Goal: Task Accomplishment & Management: Manage account settings

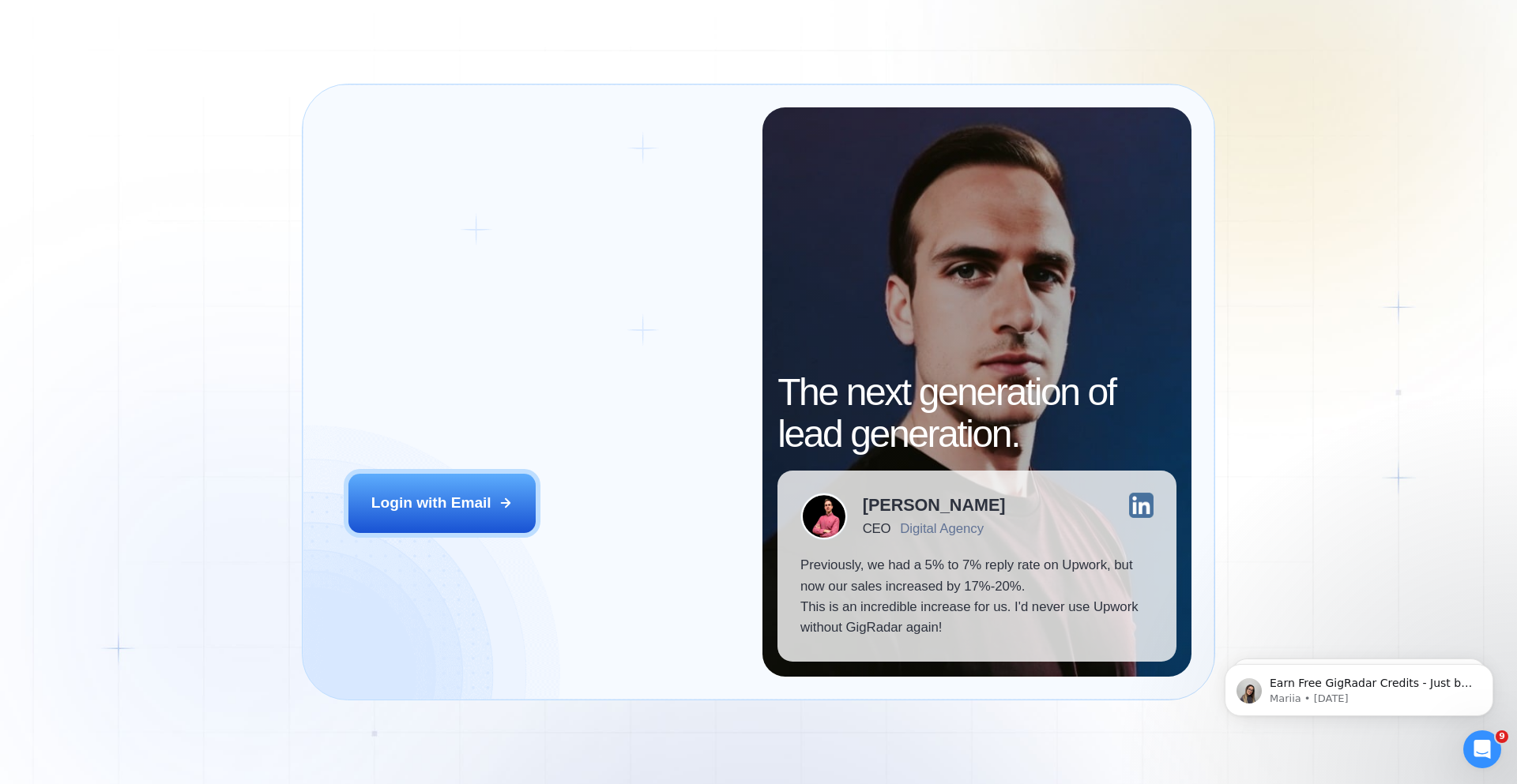
click at [397, 455] on div "Login ‍ Welcome to GigRadar. AI Business Manager for Agencies Login with Email" at bounding box center [544, 392] width 437 height 569
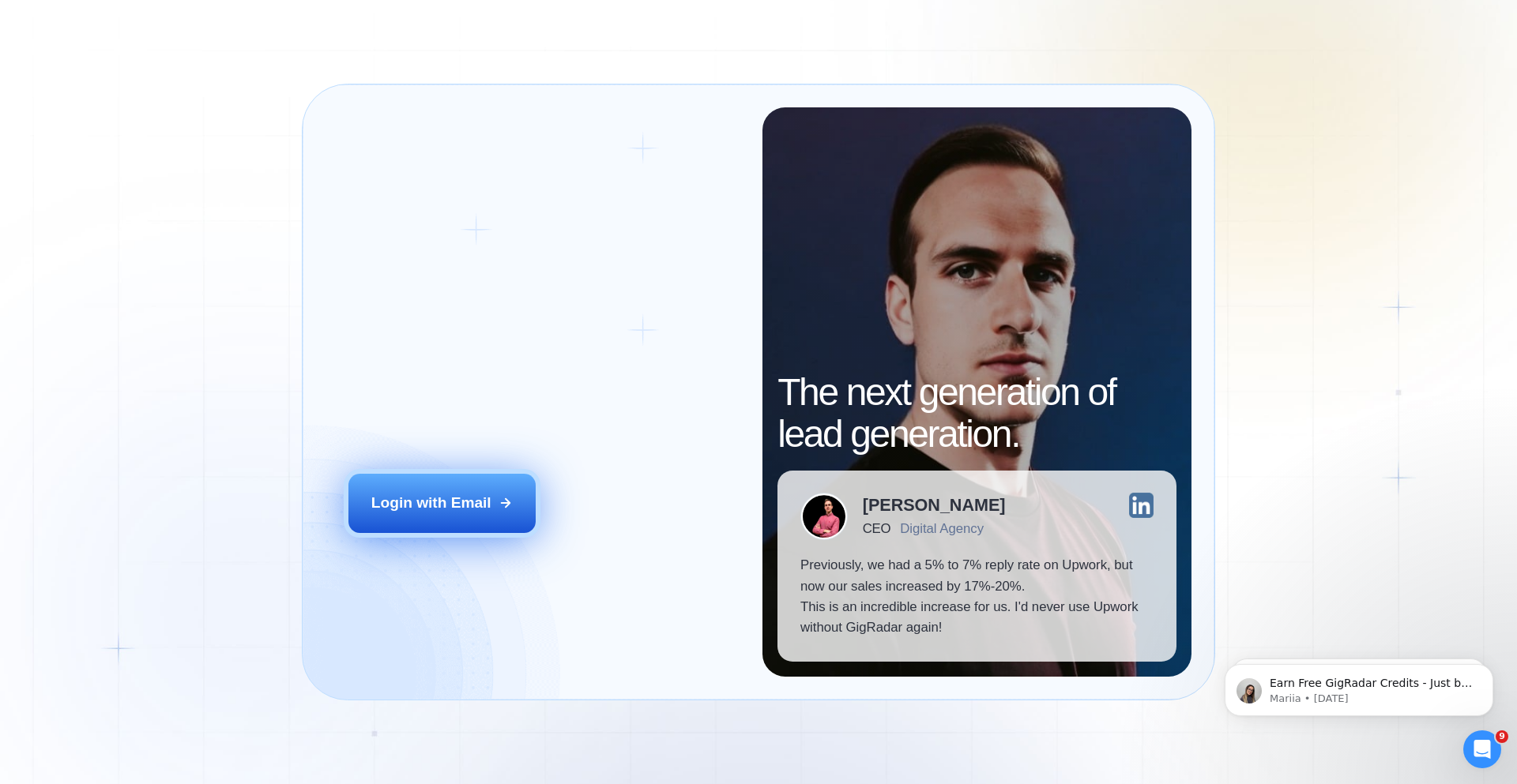
click at [394, 488] on button "Login with Email" at bounding box center [443, 502] width 188 height 58
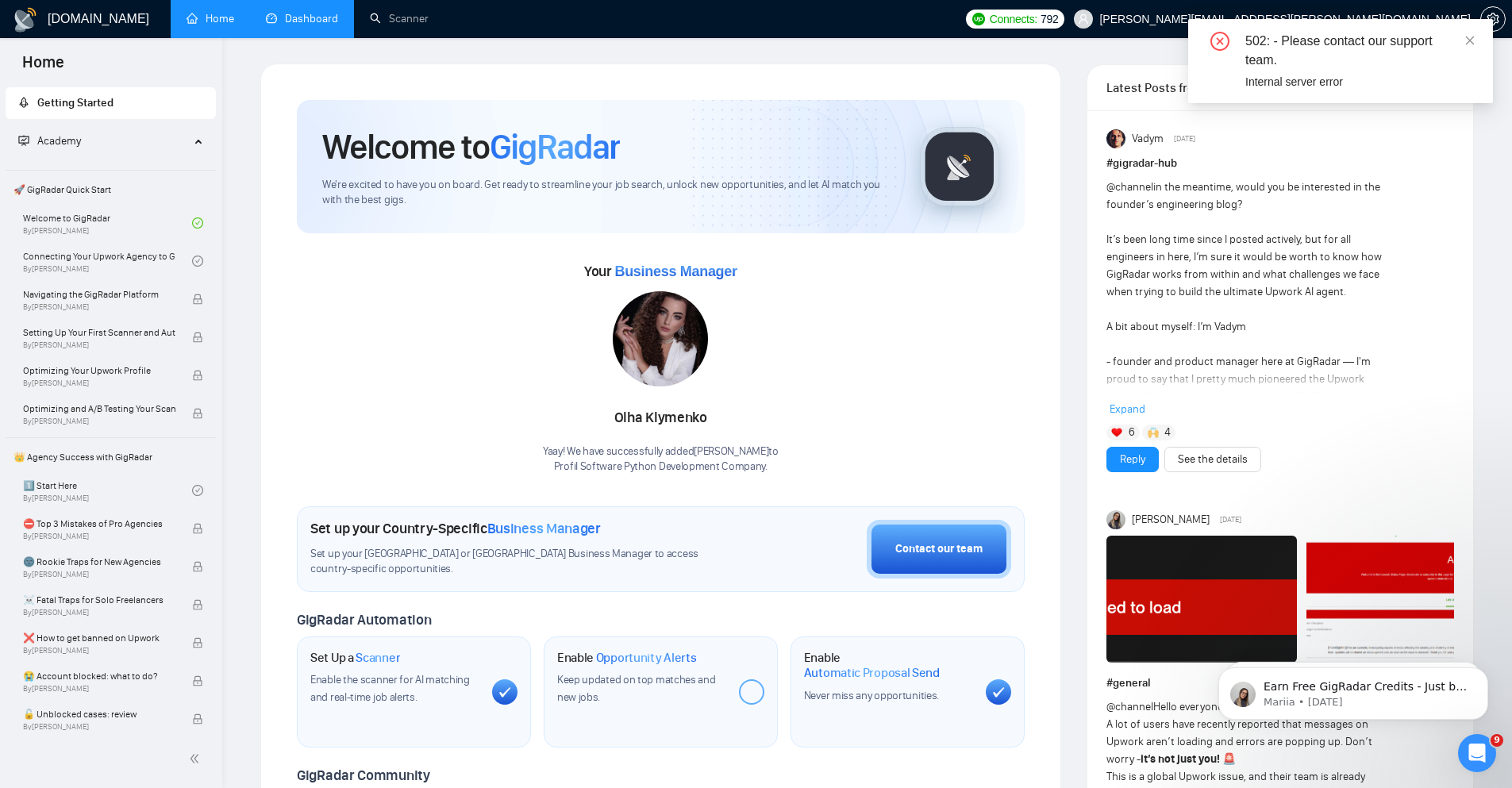
click at [275, 11] on link "Dashboard" at bounding box center [303, 18] width 73 height 13
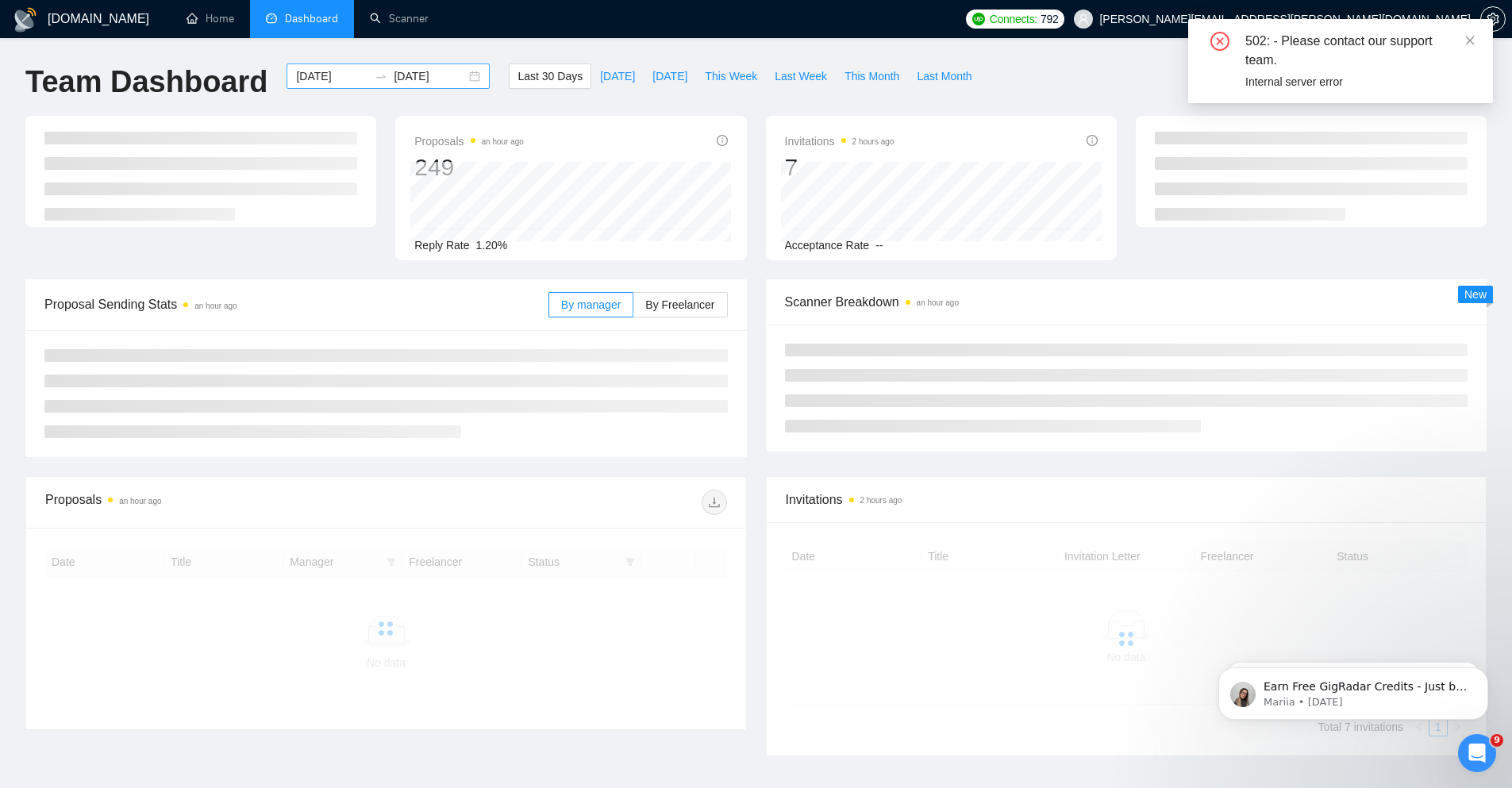
click at [476, 80] on div "[DATE] [DATE]" at bounding box center [388, 76] width 203 height 26
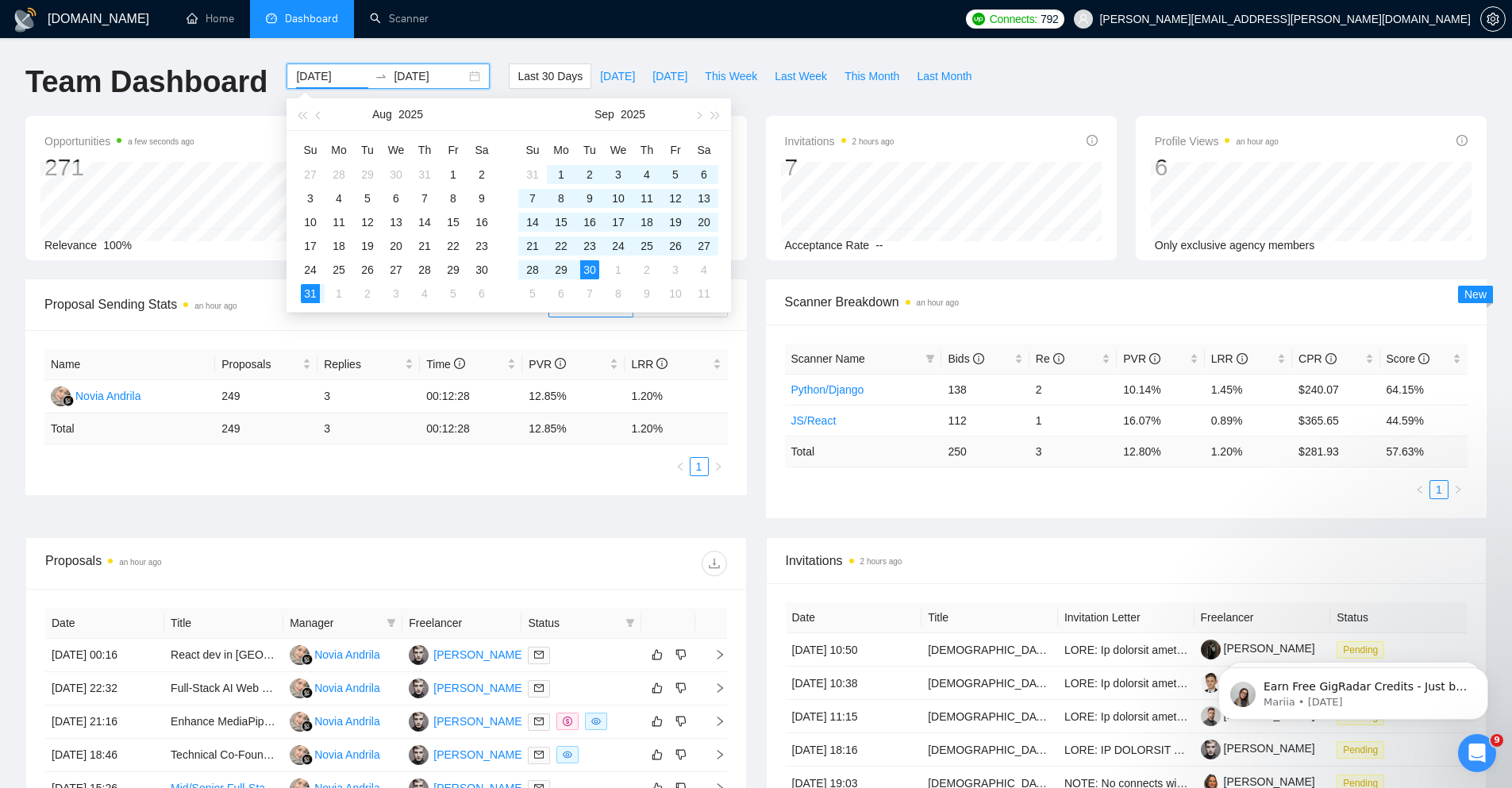
click at [476, 80] on div "[DATE] [DATE]" at bounding box center [388, 76] width 203 height 26
click at [805, 74] on span "Last Week" at bounding box center [801, 76] width 52 height 18
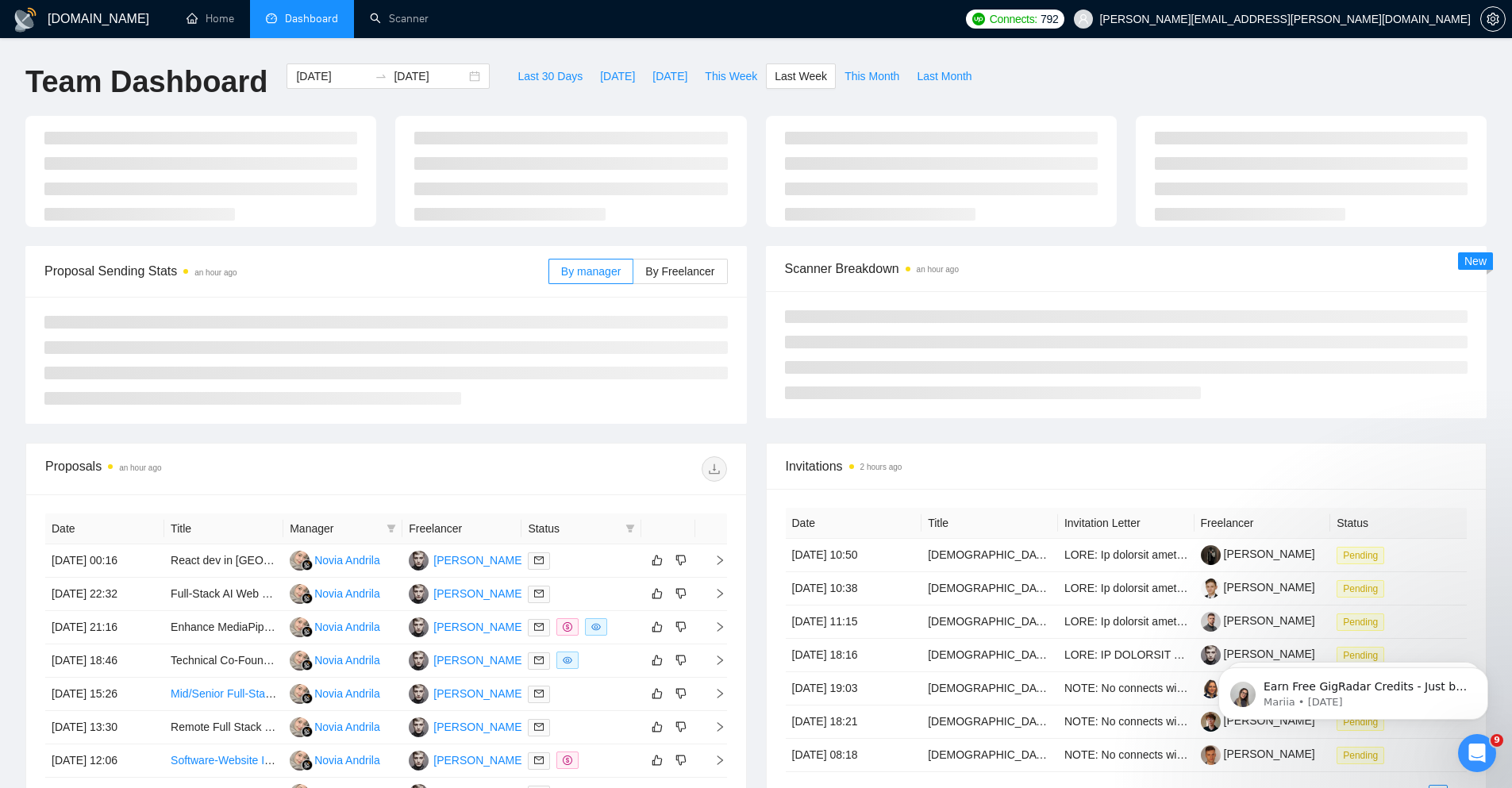
type input "[DATE]"
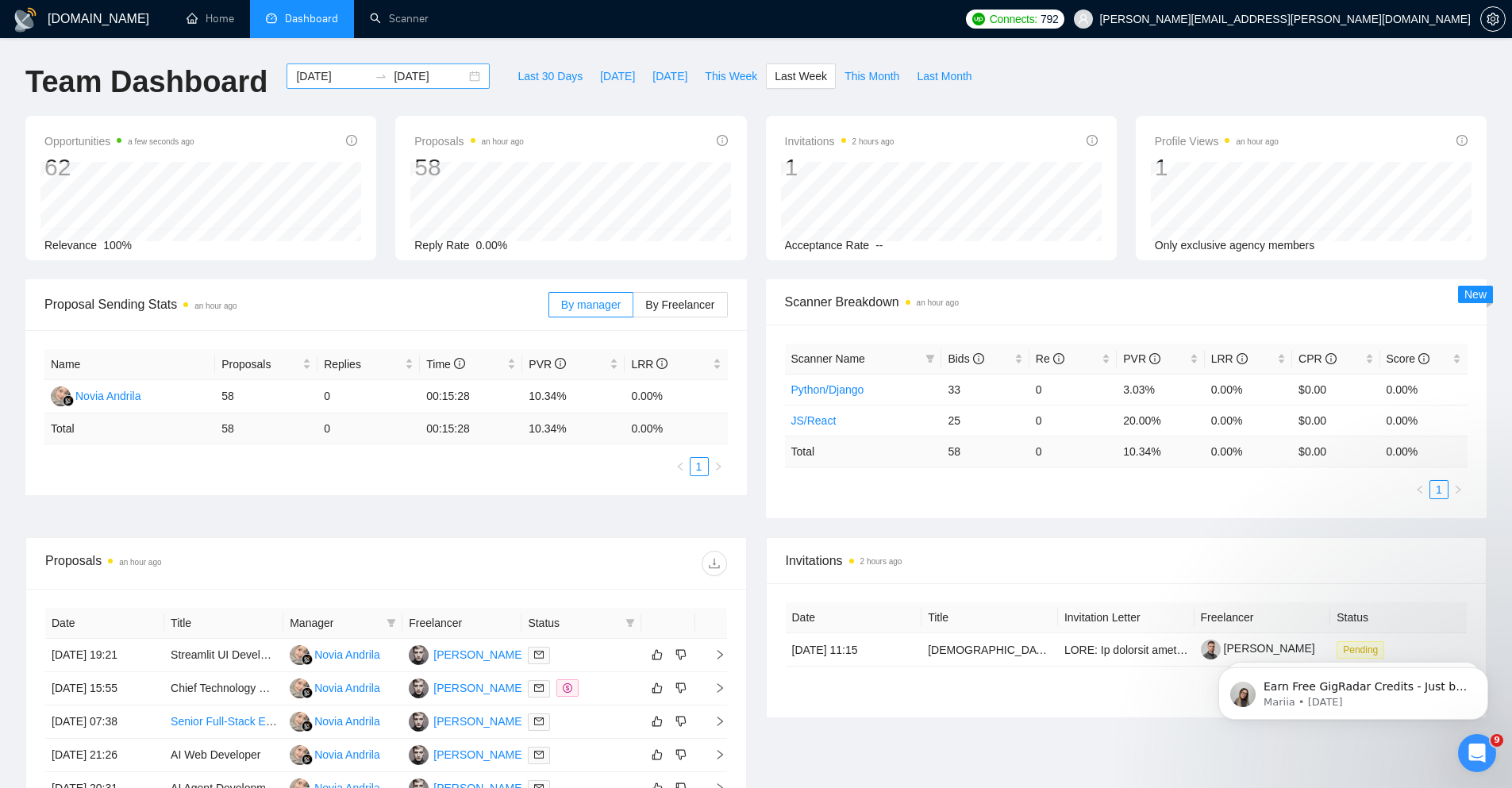
click at [488, 73] on div "[DATE] [DATE]" at bounding box center [388, 76] width 203 height 26
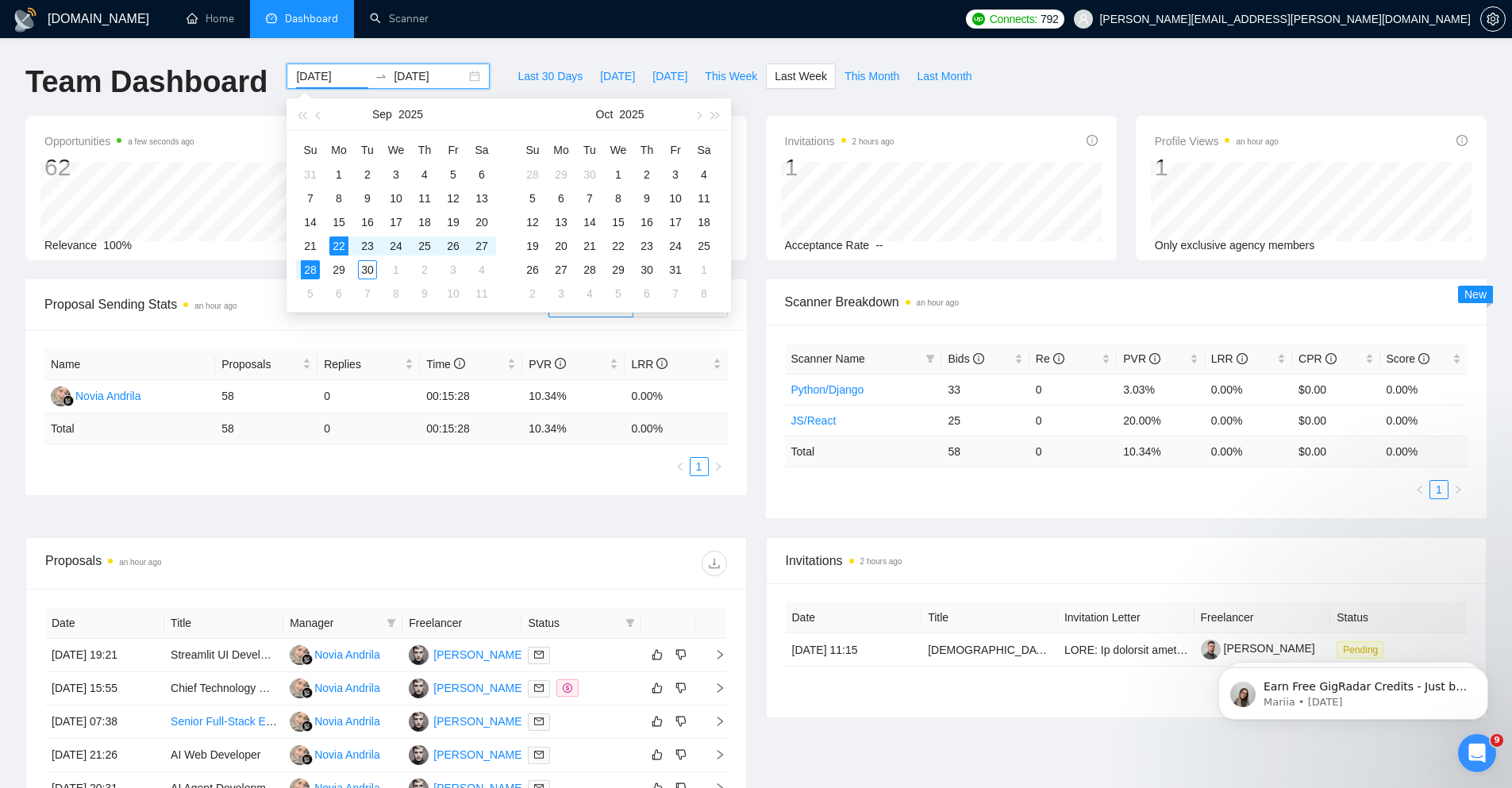
click at [520, 53] on div "[DOMAIN_NAME] Home Dashboard Scanner Connects: 792 [PERSON_NAME][EMAIL_ADDRESS]…" at bounding box center [756, 582] width 1512 height 1165
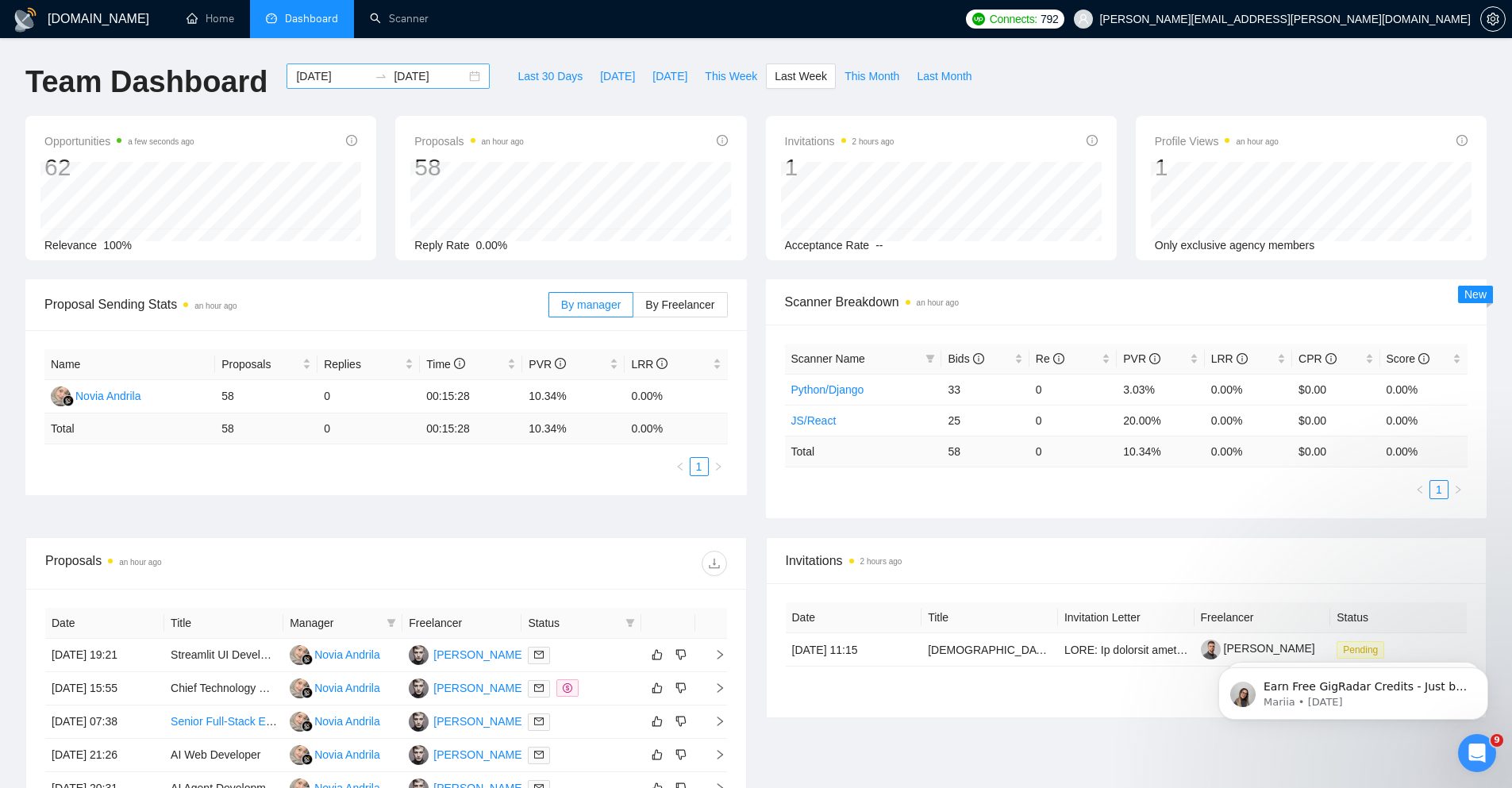
click at [476, 79] on div "[DATE] [DATE]" at bounding box center [388, 76] width 203 height 26
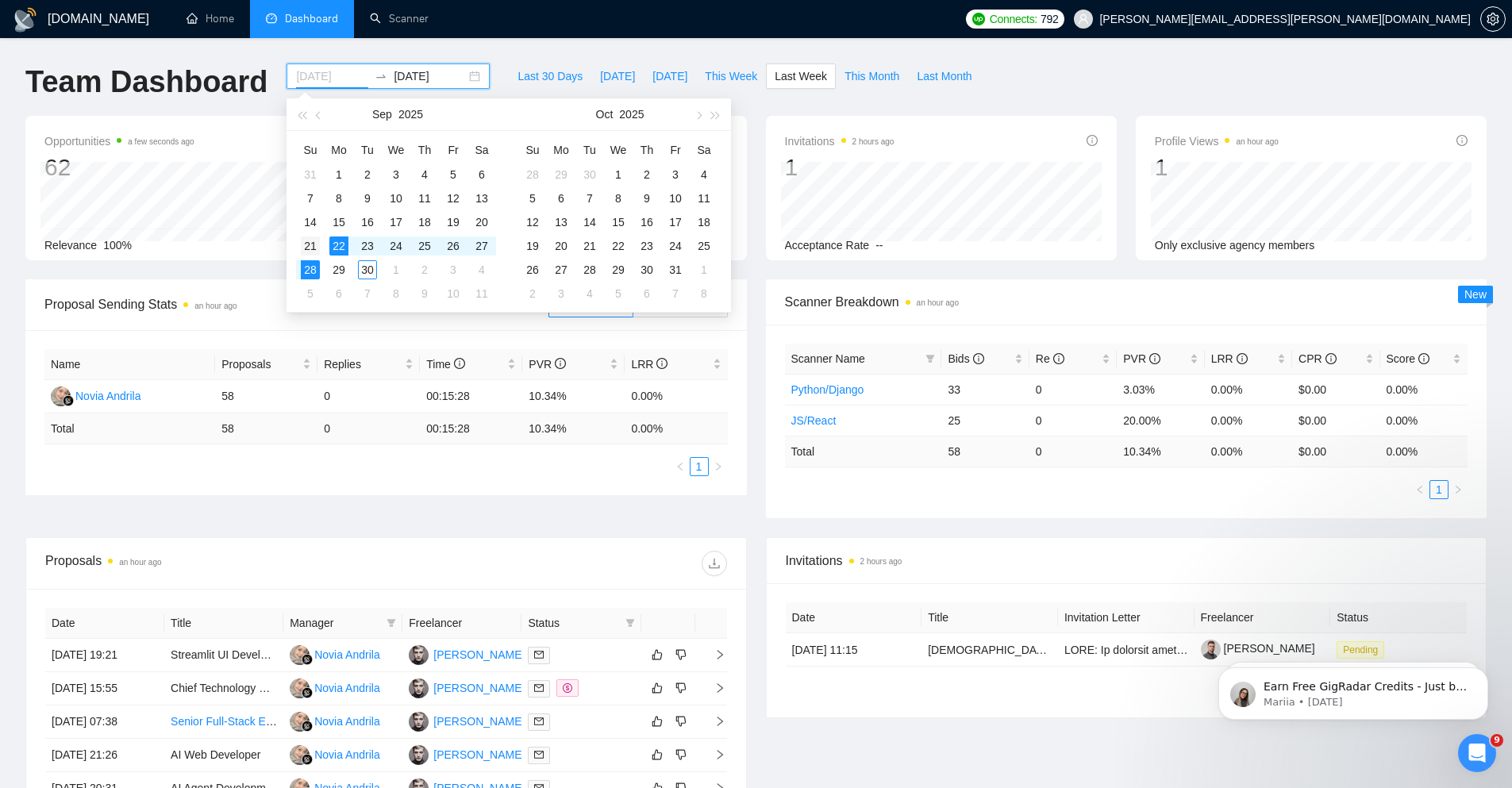
type input "[DATE]"
click at [315, 248] on div "21" at bounding box center [311, 246] width 19 height 19
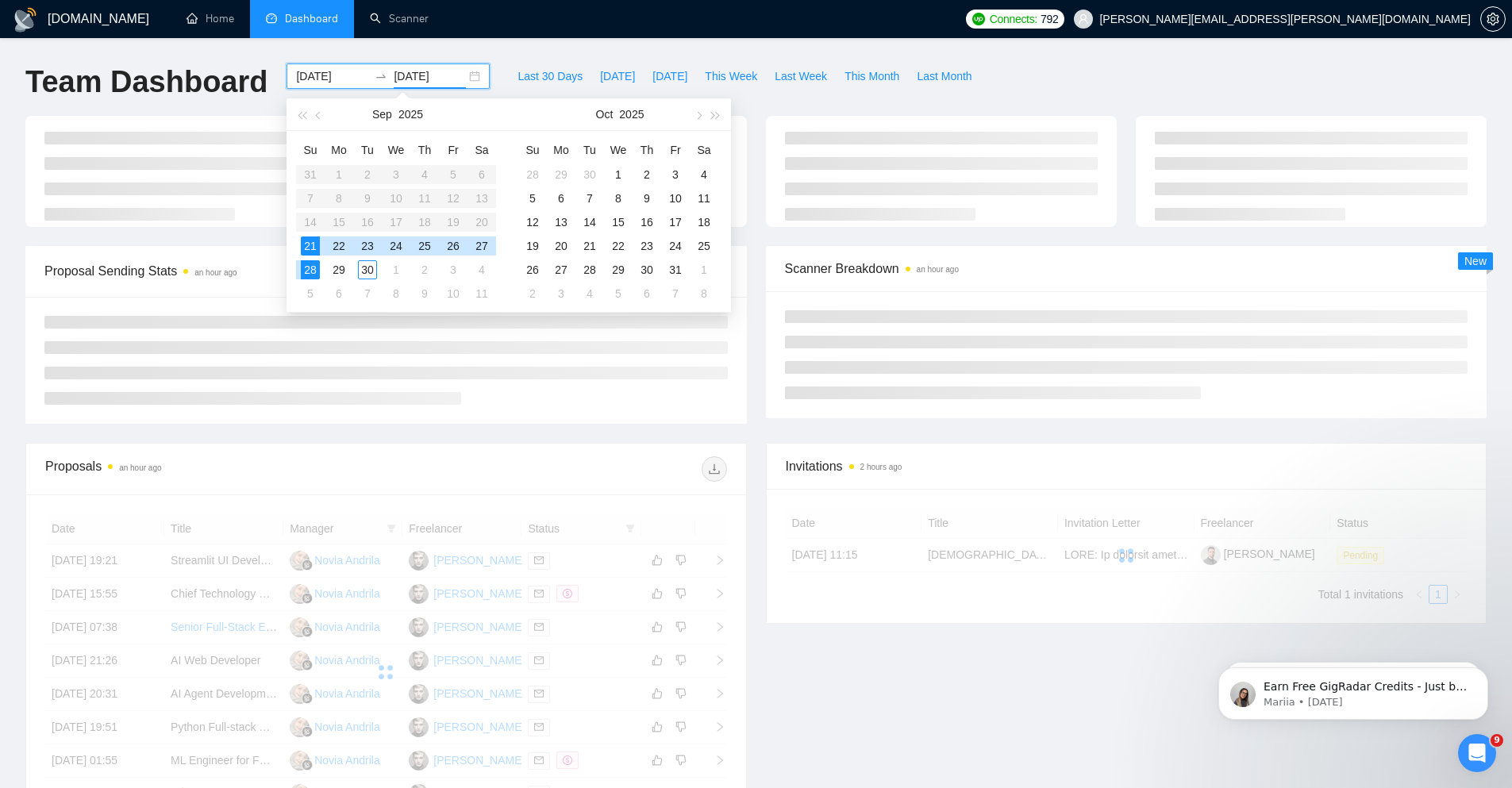
type input "[DATE]"
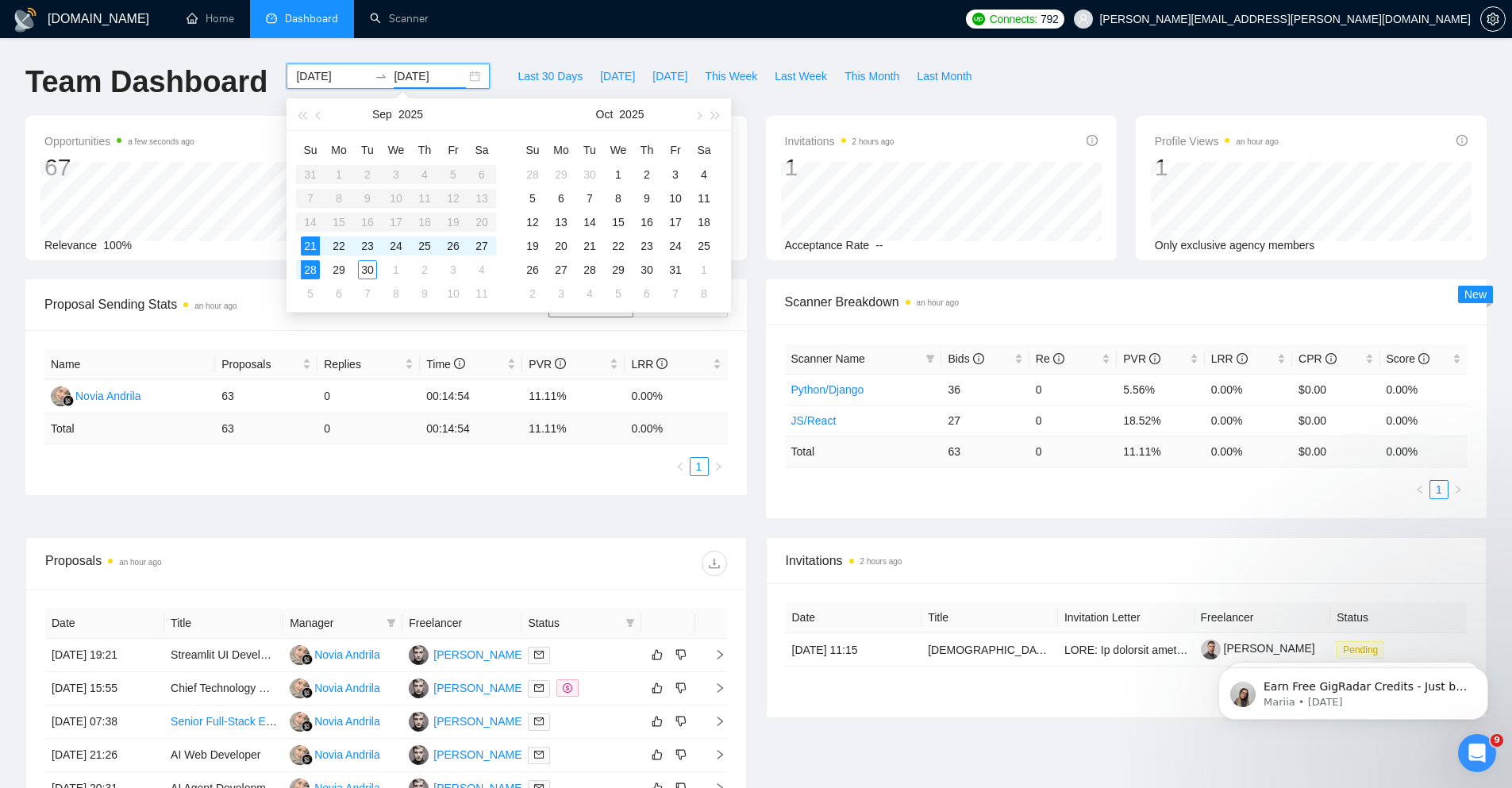
click at [569, 49] on div "[DOMAIN_NAME] Home Dashboard Scanner Connects: 792 [PERSON_NAME][EMAIL_ADDRESS]…" at bounding box center [756, 582] width 1512 height 1165
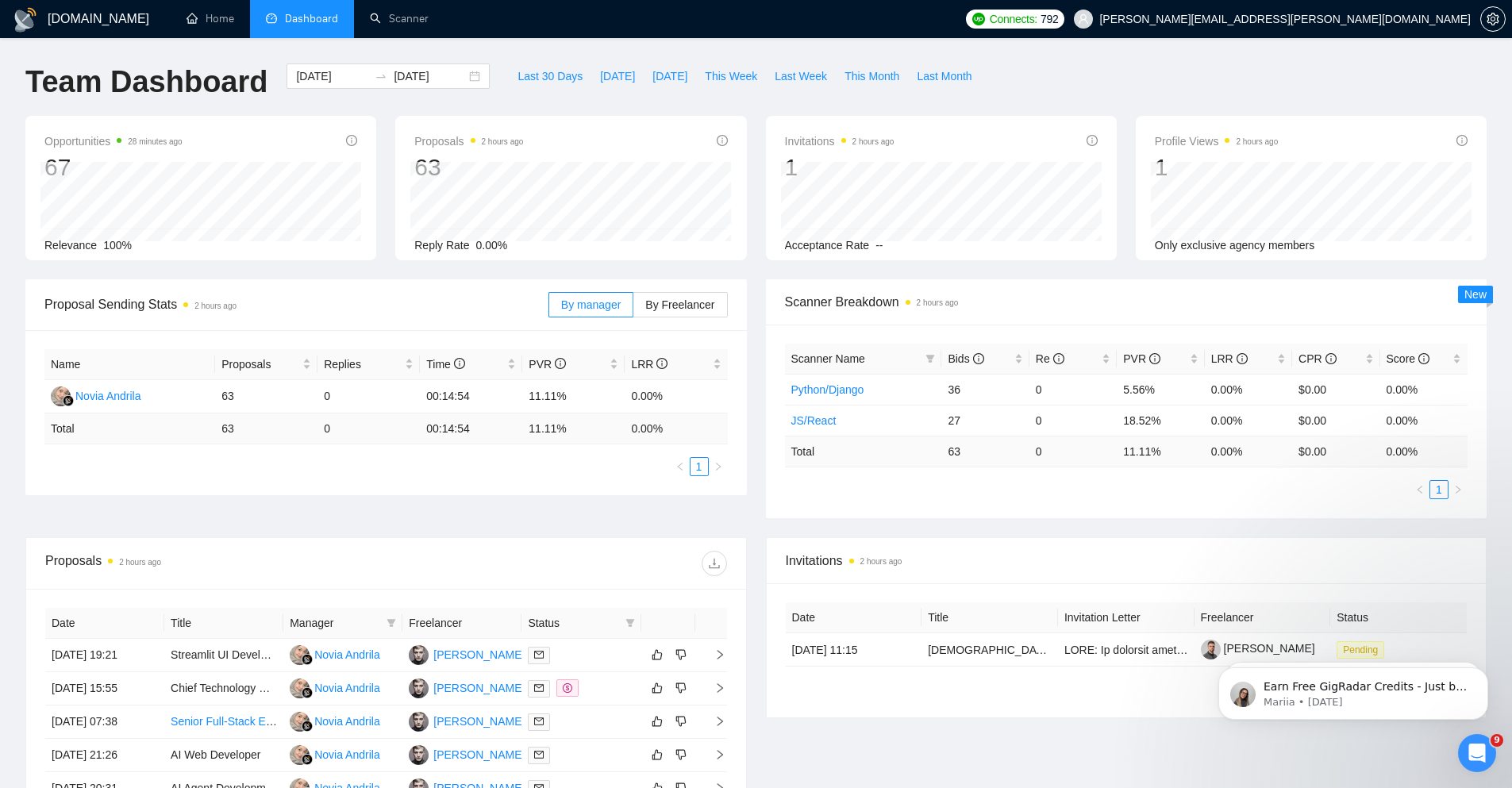
click at [498, 558] on div at bounding box center [556, 563] width 341 height 26
